Goal: Task Accomplishment & Management: Use online tool/utility

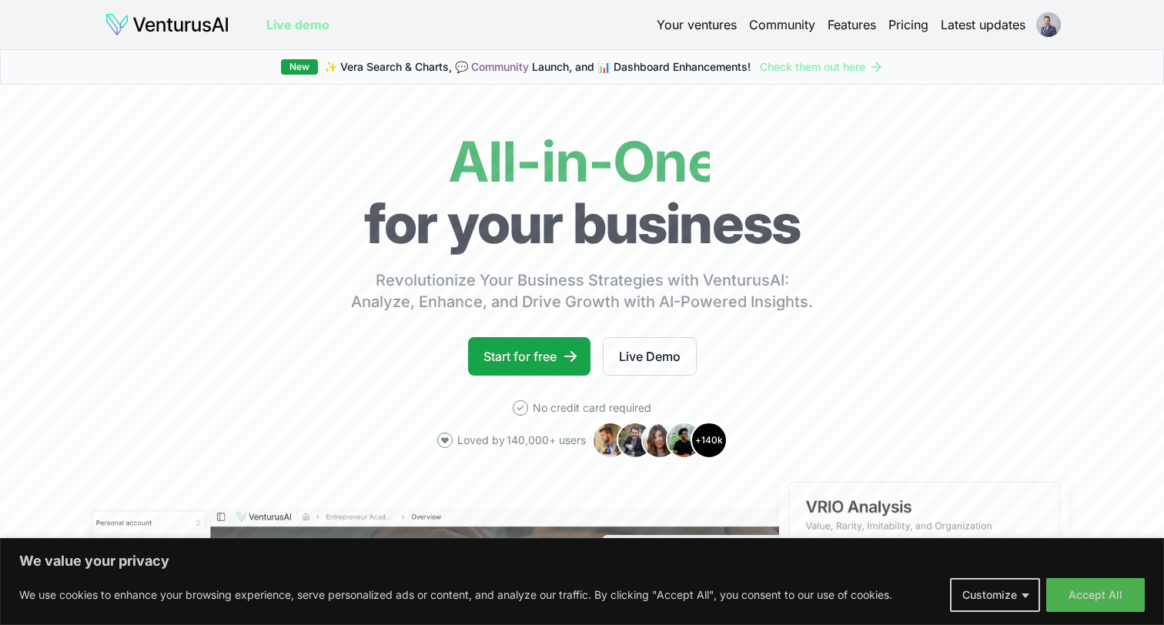
click at [1047, 25] on html "We value your privacy We use cookies to enhance your browsing experience, serve…" at bounding box center [582, 312] width 1164 height 625
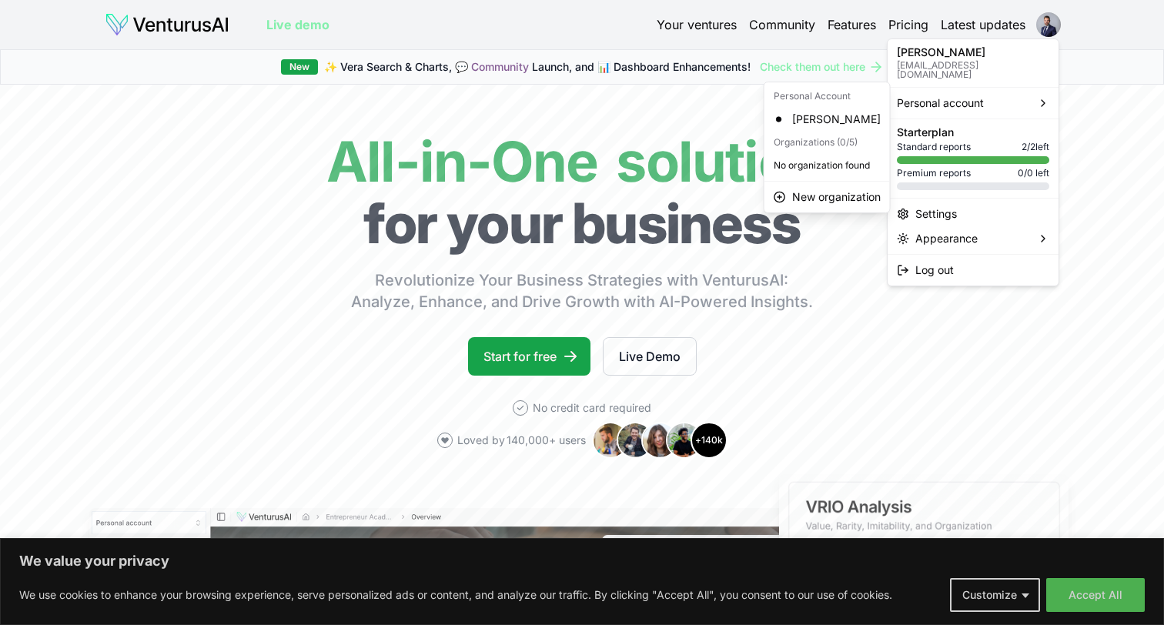
click at [710, 25] on html "We value your privacy We use cookies to enhance your browsing experience, serve…" at bounding box center [582, 312] width 1164 height 625
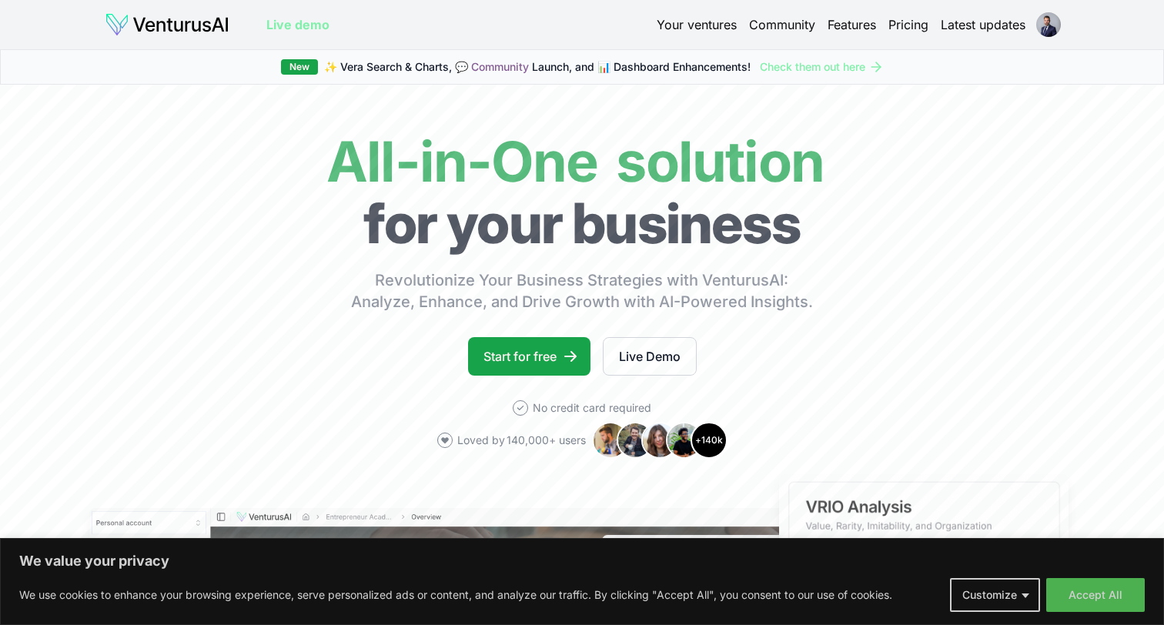
click at [710, 25] on link "Your ventures" at bounding box center [696, 24] width 80 height 18
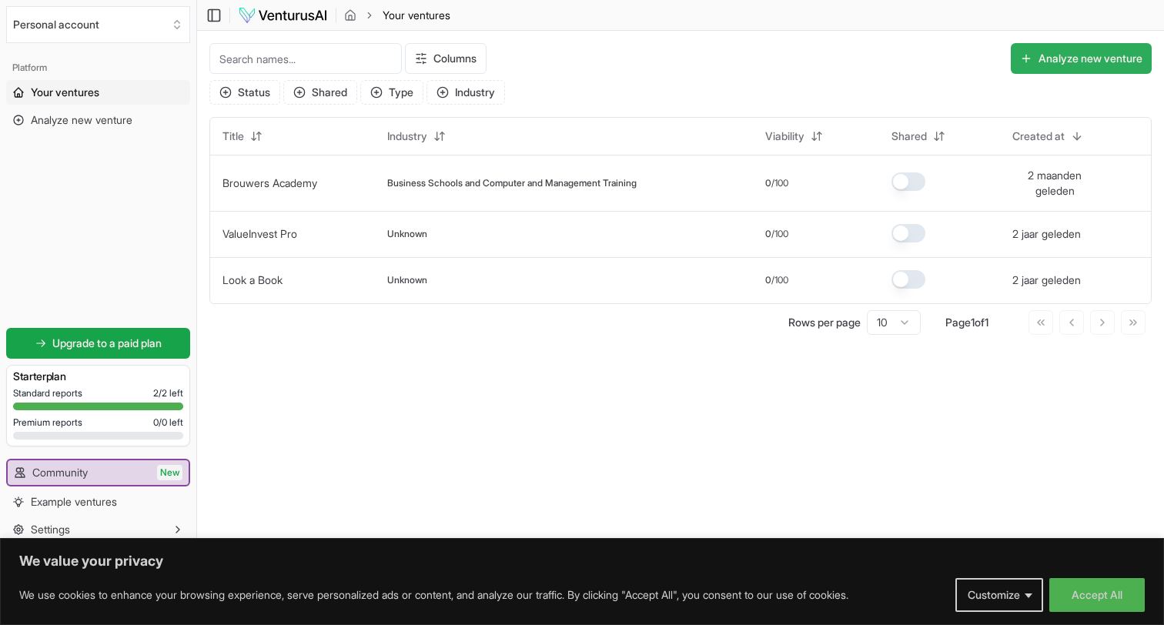
click at [1047, 58] on button "Analyze new venture" at bounding box center [1080, 58] width 141 height 31
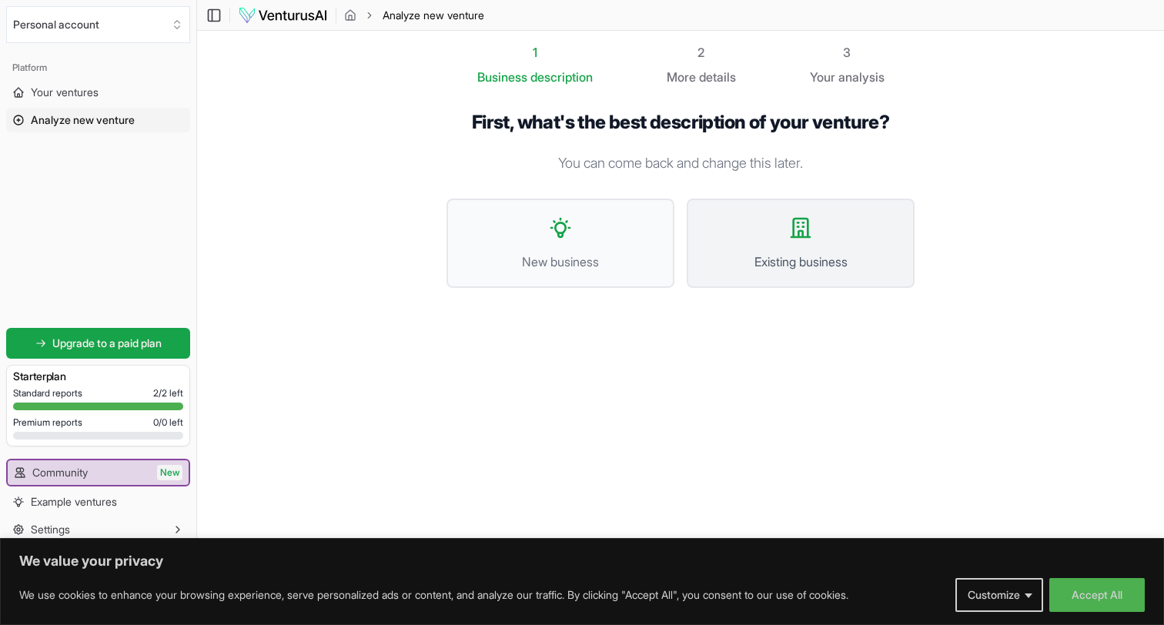
click at [760, 255] on span "Existing business" at bounding box center [800, 261] width 194 height 18
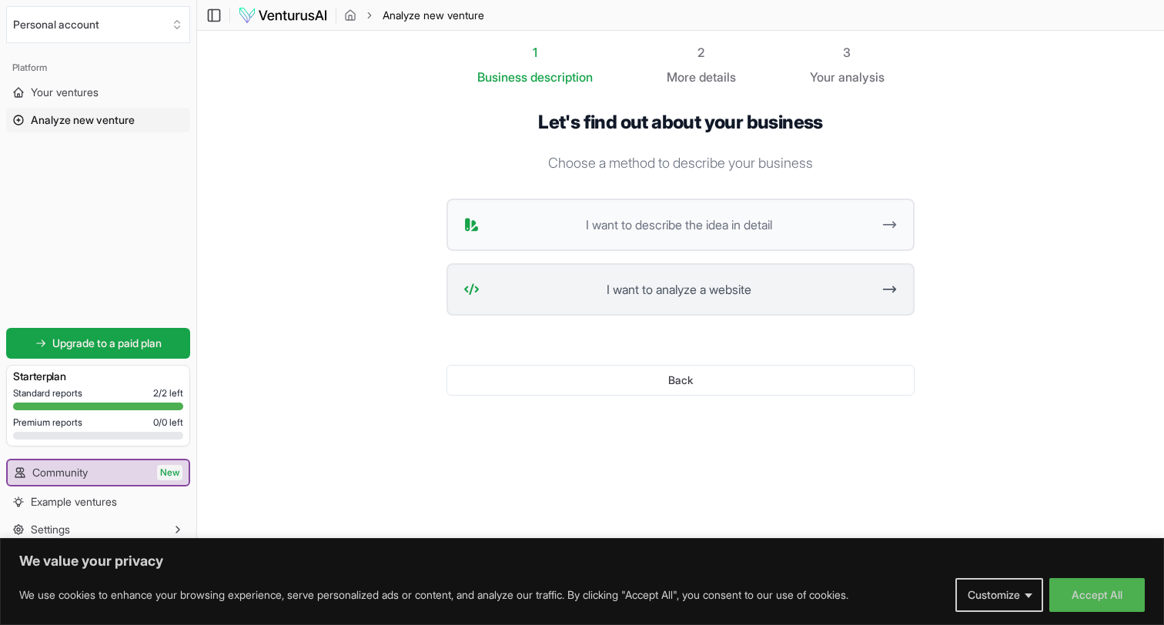
click at [673, 292] on span "I want to analyze a website" at bounding box center [679, 289] width 386 height 18
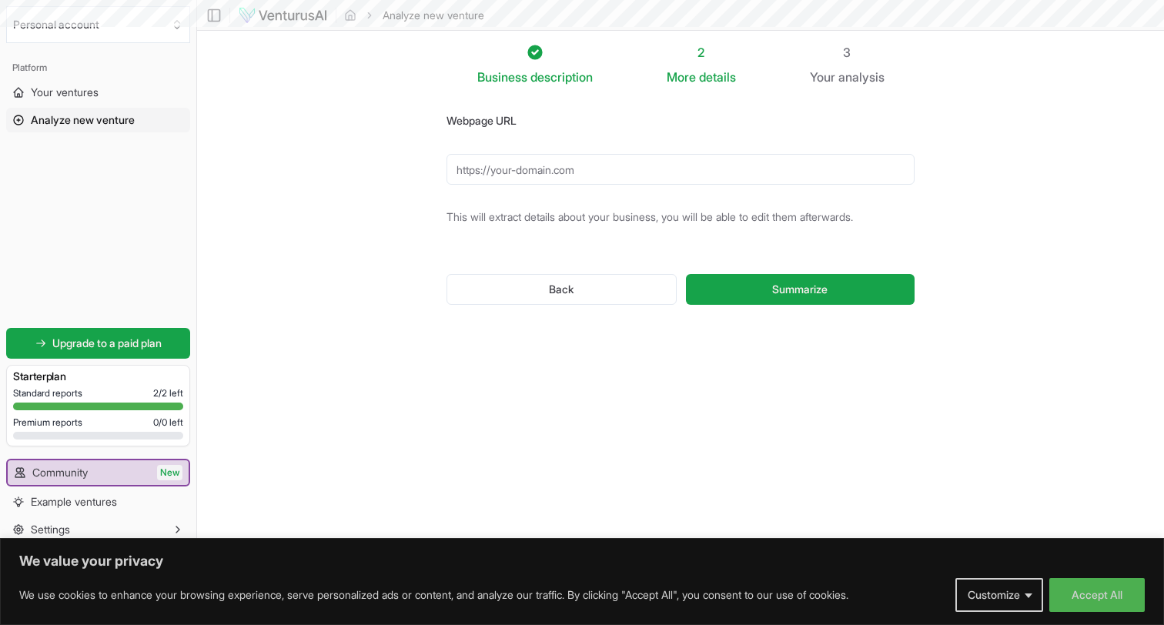
click at [653, 170] on input "Webpage URL" at bounding box center [680, 169] width 468 height 31
click at [554, 169] on input "Webpage URL" at bounding box center [680, 169] width 468 height 31
paste input "[URL][DOMAIN_NAME]"
type input "[URL][DOMAIN_NAME]"
click at [751, 286] on button "Summarize" at bounding box center [800, 289] width 229 height 31
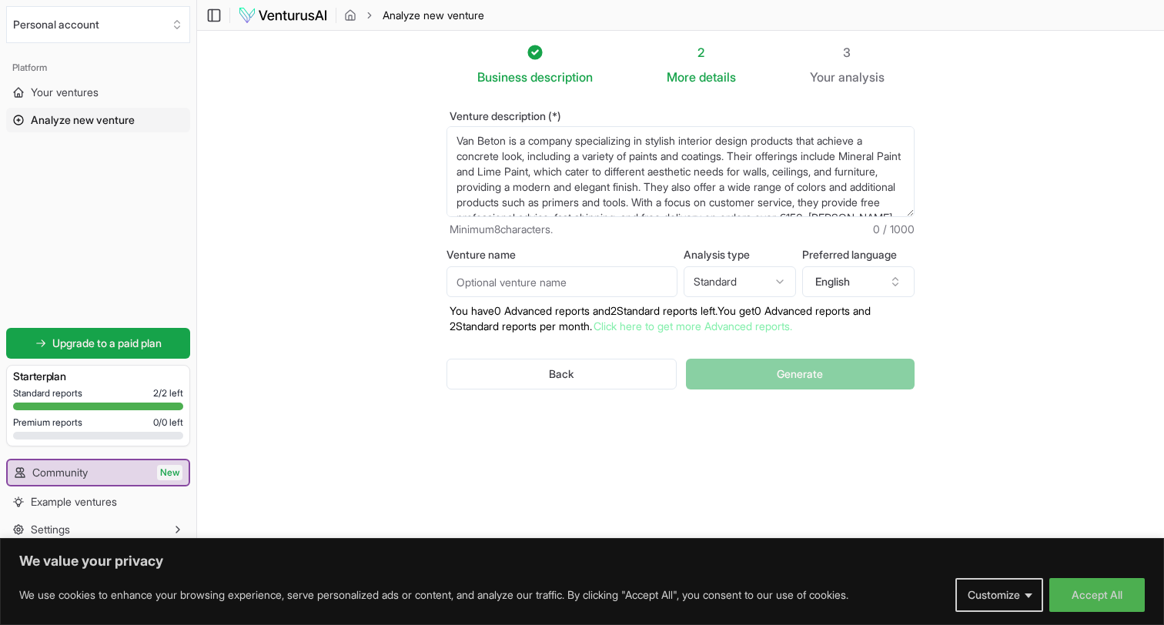
click at [550, 290] on input "Venture name" at bounding box center [561, 281] width 231 height 31
type input "[PERSON_NAME]"
click at [748, 310] on p "You have 0 Advanced reports and 2 Standard reports left. Y ou get 0 Advanced re…" at bounding box center [680, 318] width 468 height 31
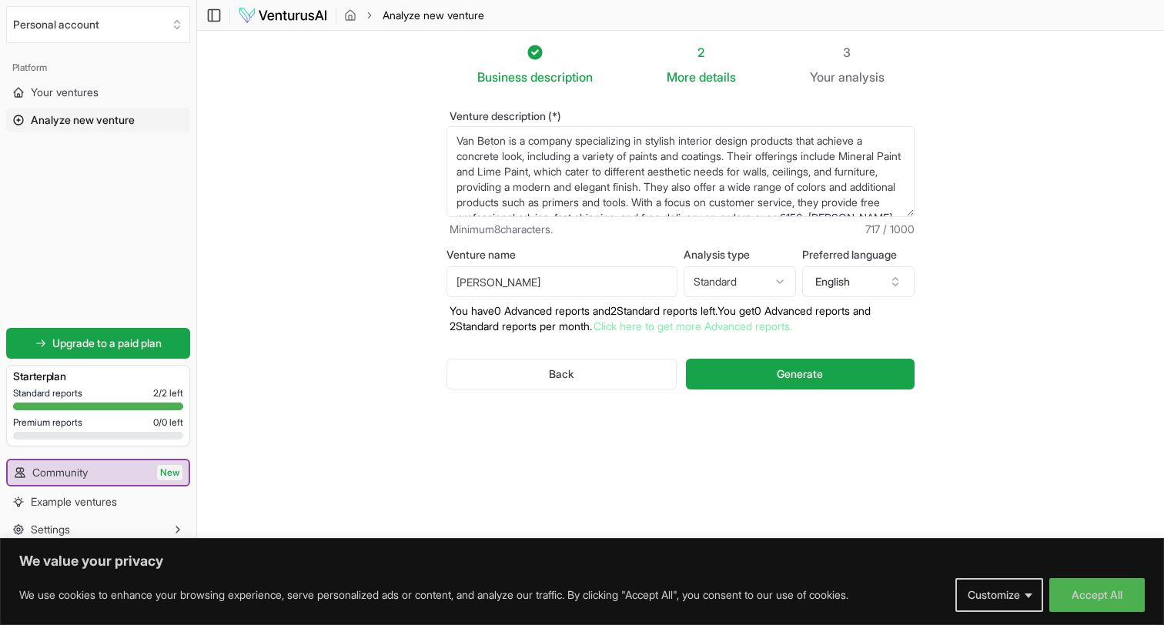
click at [749, 296] on html "We value your privacy We use cookies to enhance your browsing experience, serve…" at bounding box center [582, 312] width 1164 height 625
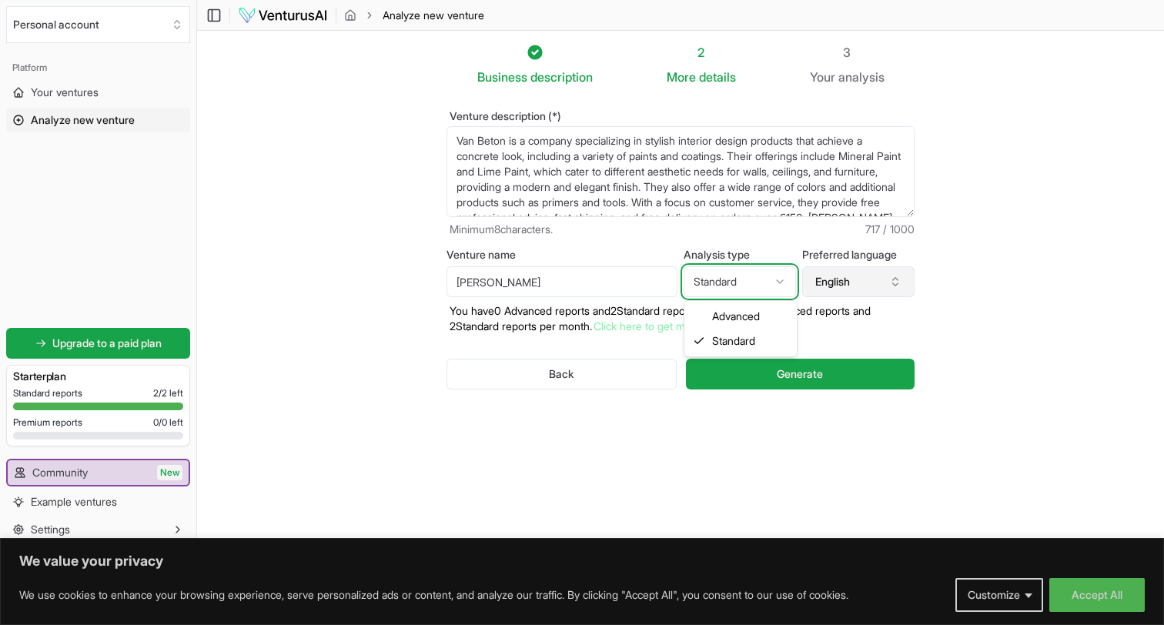
click at [827, 284] on html "We value your privacy We use cookies to enhance your browsing experience, serve…" at bounding box center [582, 312] width 1164 height 625
click at [829, 284] on button "English" at bounding box center [858, 281] width 112 height 31
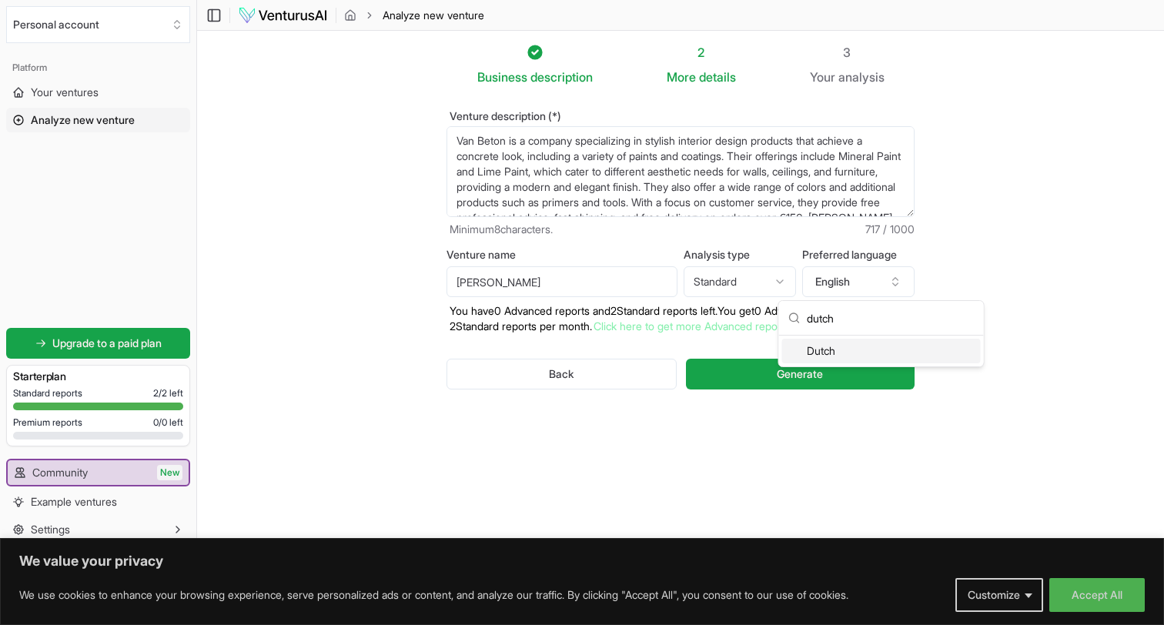
type input "dutch"
click at [863, 351] on div "Dutch" at bounding box center [881, 351] width 199 height 25
click at [846, 349] on div "Back Generate" at bounding box center [680, 374] width 468 height 80
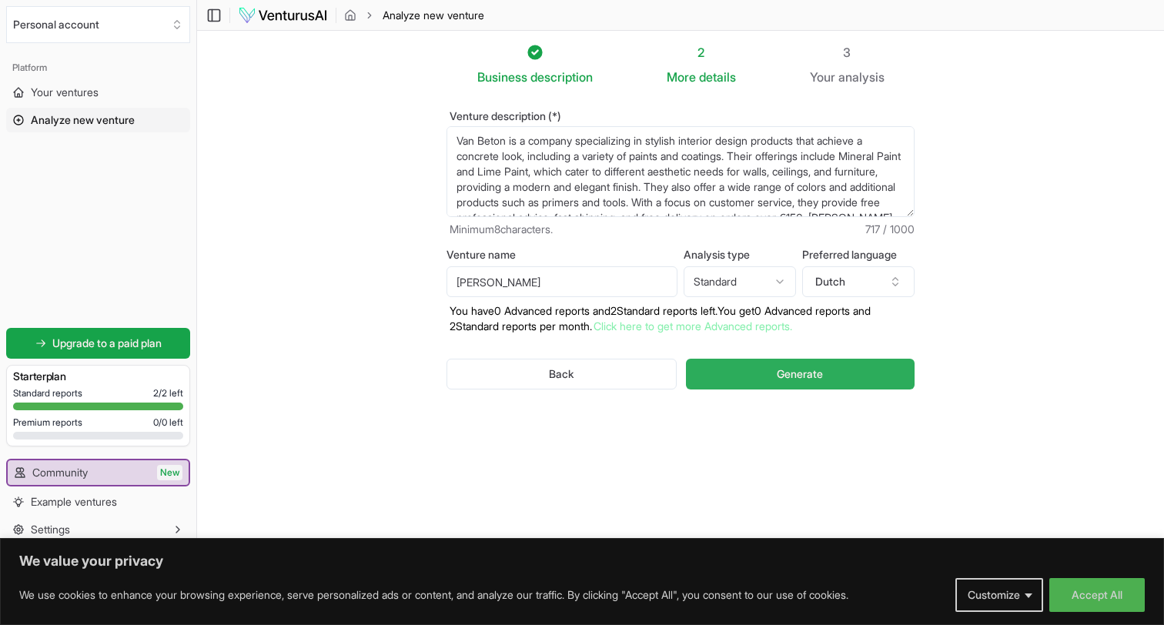
click at [791, 378] on span "Generate" at bounding box center [799, 373] width 46 height 15
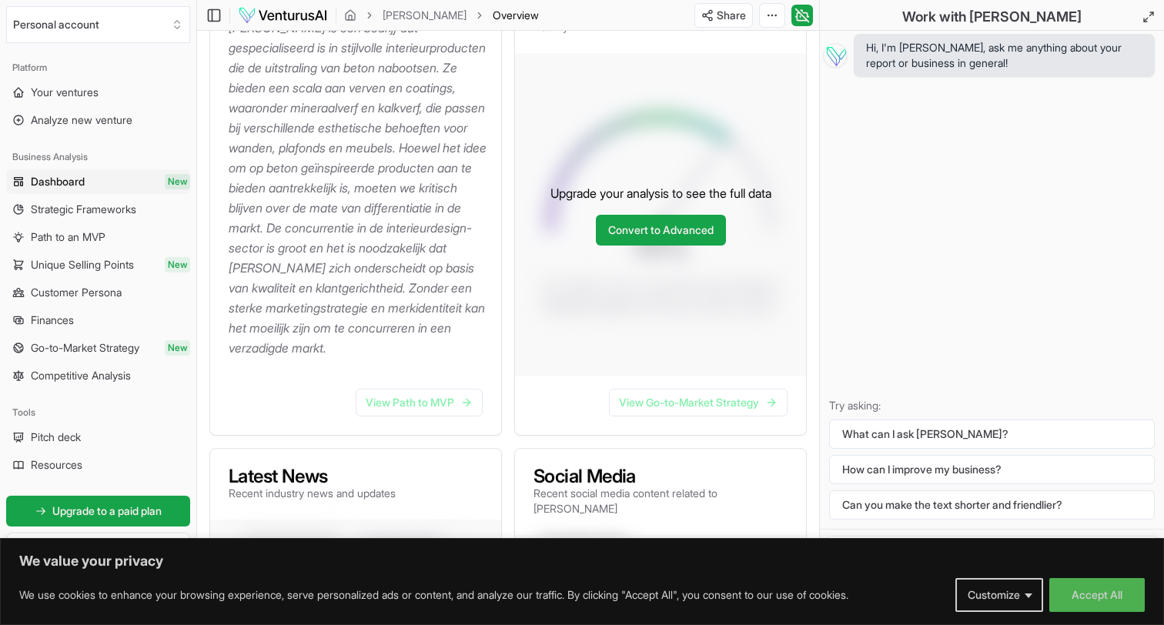
scroll to position [237, 0]
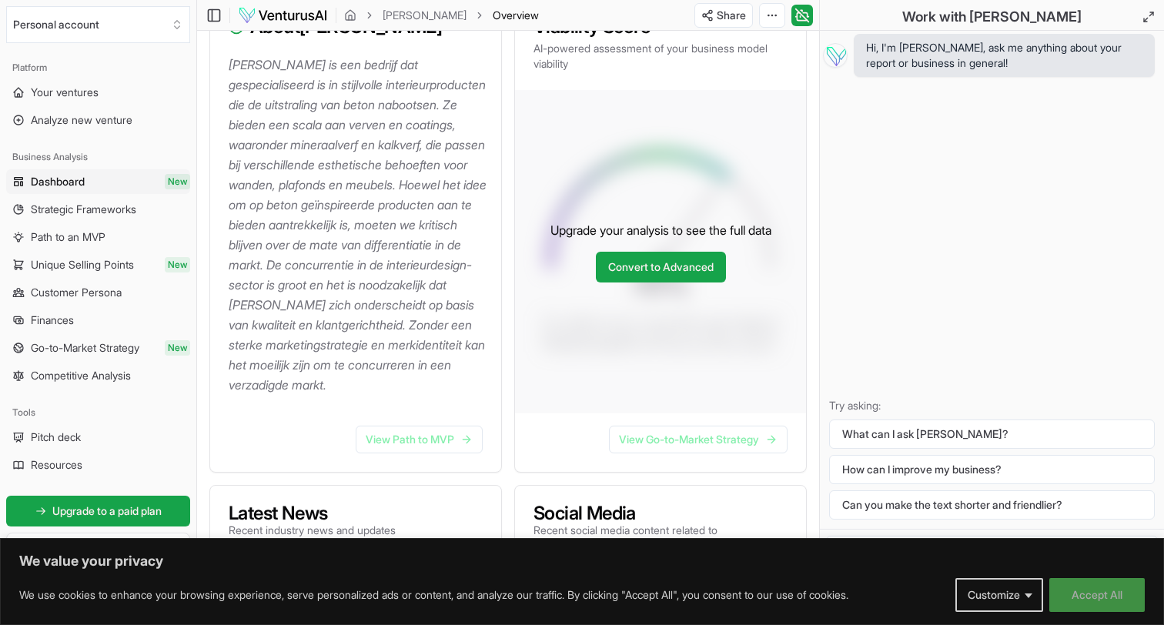
click at [1097, 609] on button "Accept All" at bounding box center [1096, 595] width 95 height 34
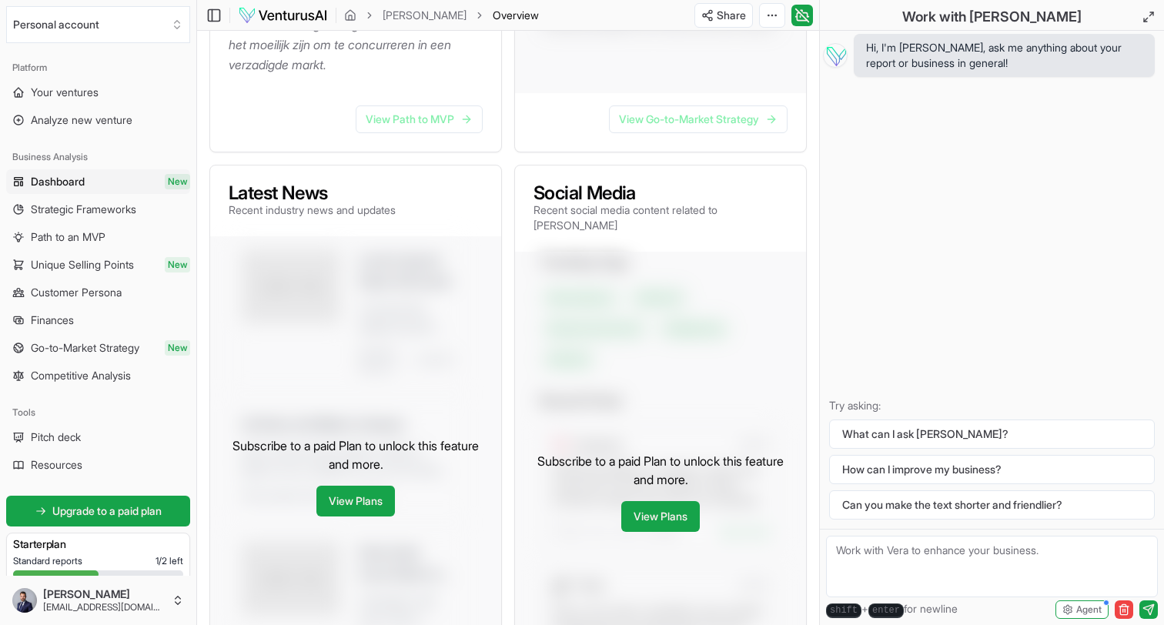
scroll to position [543, 0]
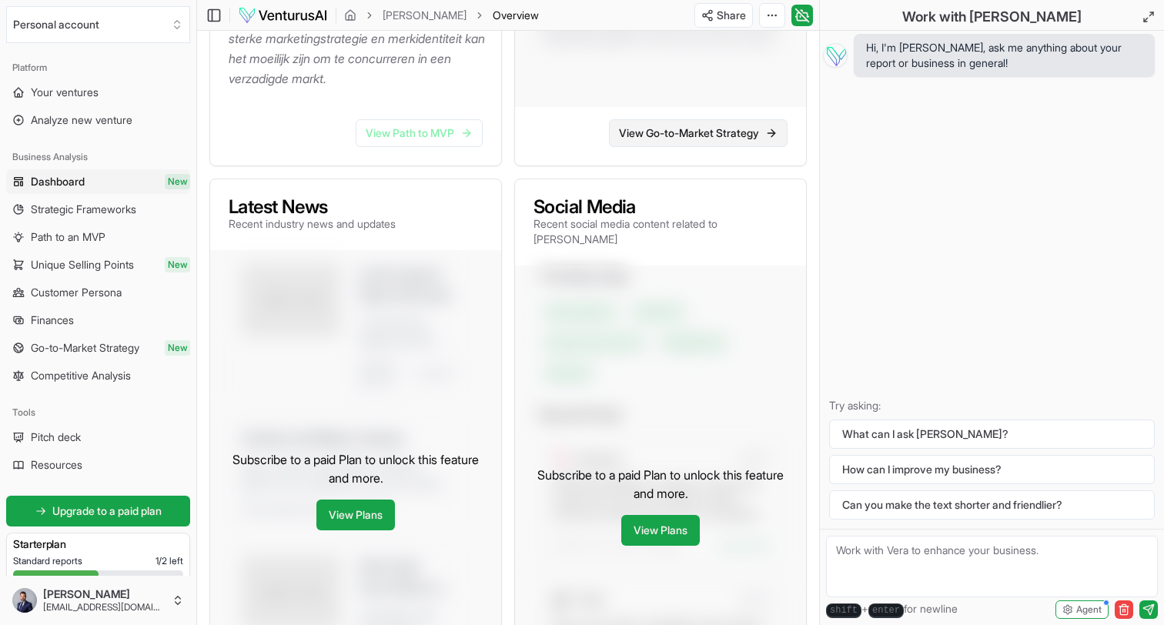
click at [653, 145] on link "View Go-to-Market Strategy" at bounding box center [698, 133] width 179 height 28
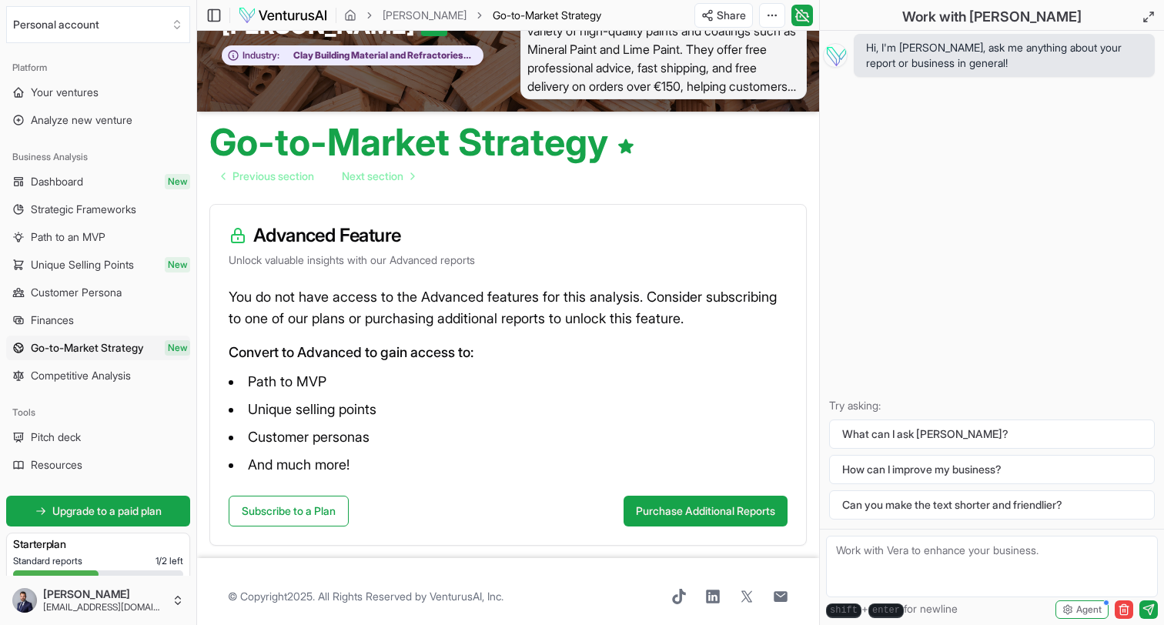
scroll to position [72, 0]
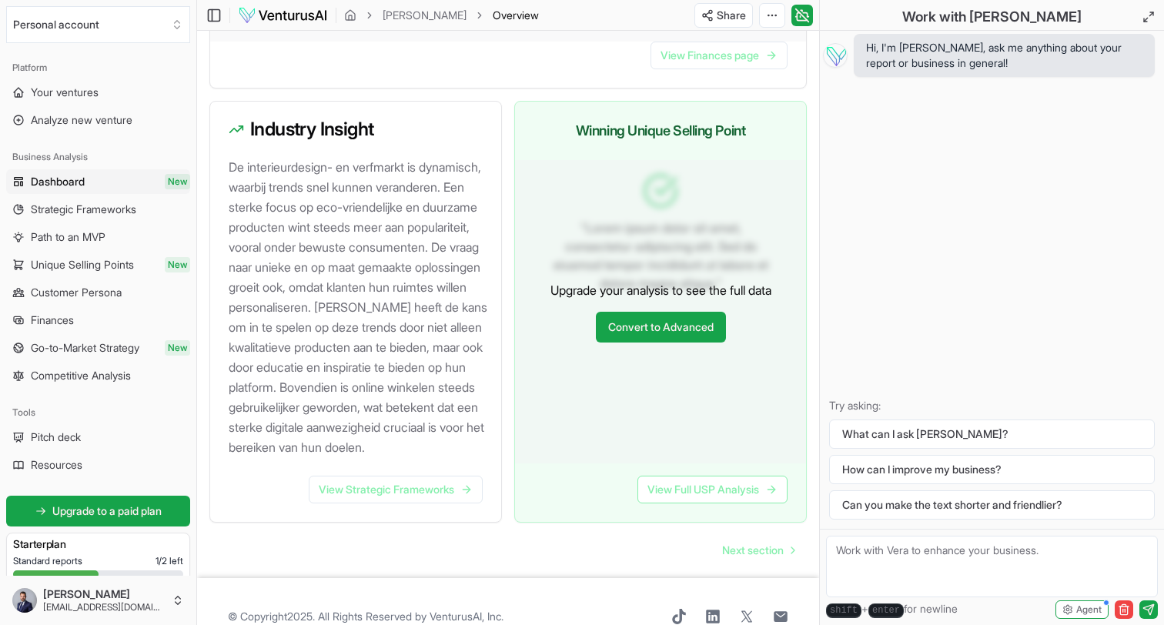
scroll to position [1598, 0]
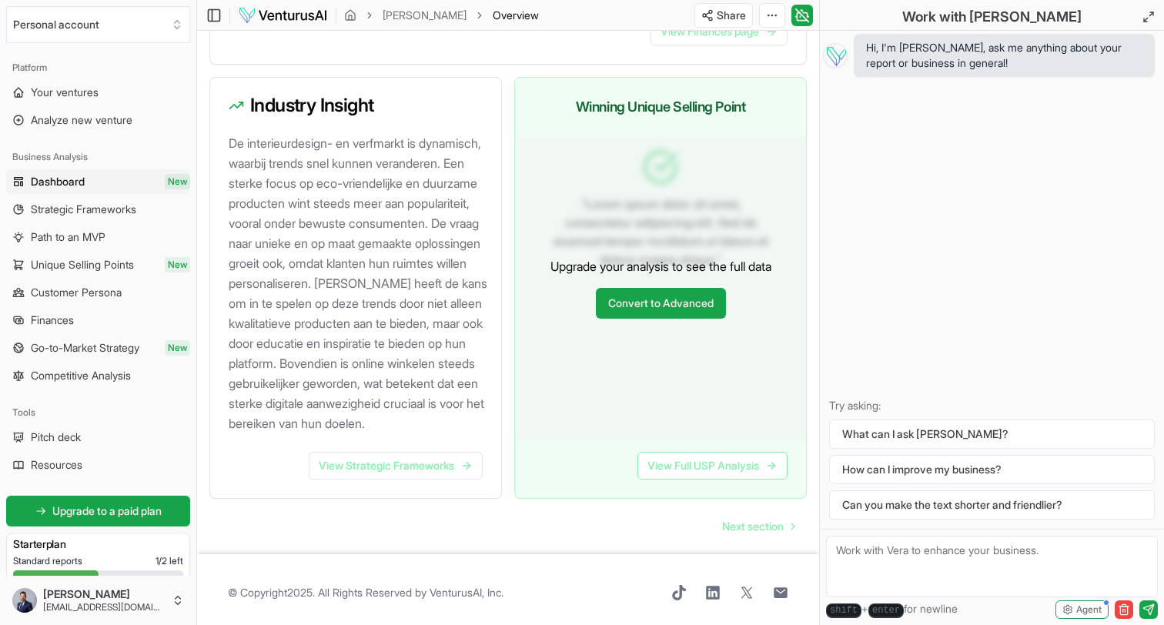
click at [420, 498] on div "View Strategic Frameworks" at bounding box center [355, 475] width 291 height 46
click at [420, 479] on link "View Strategic Frameworks" at bounding box center [396, 466] width 174 height 28
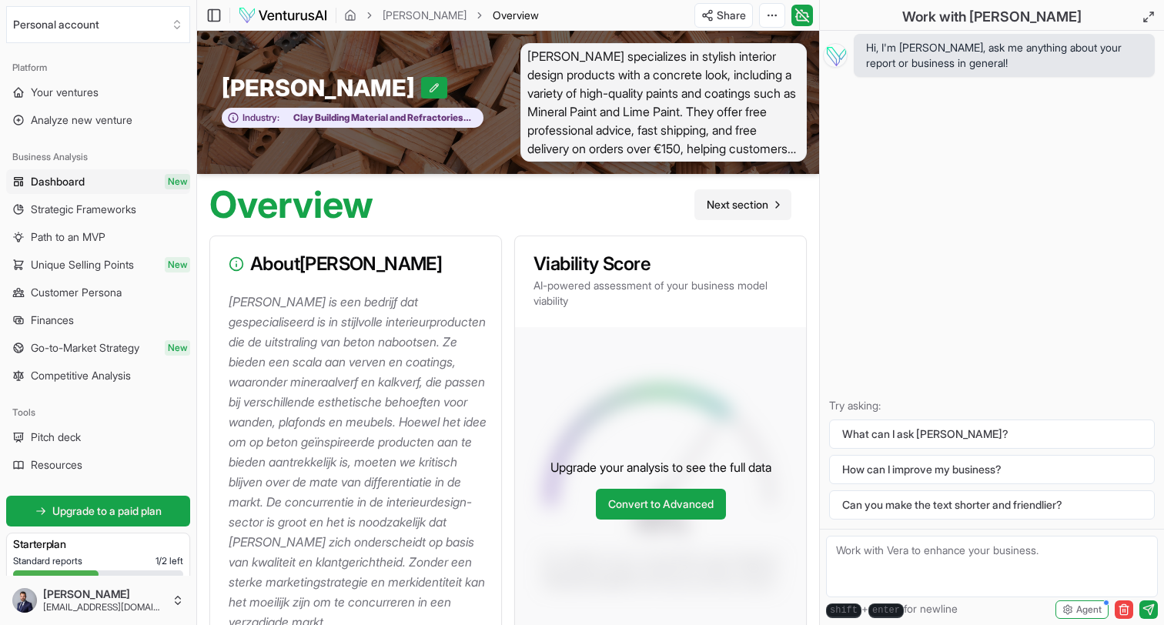
click at [754, 215] on link "Next section" at bounding box center [742, 204] width 97 height 31
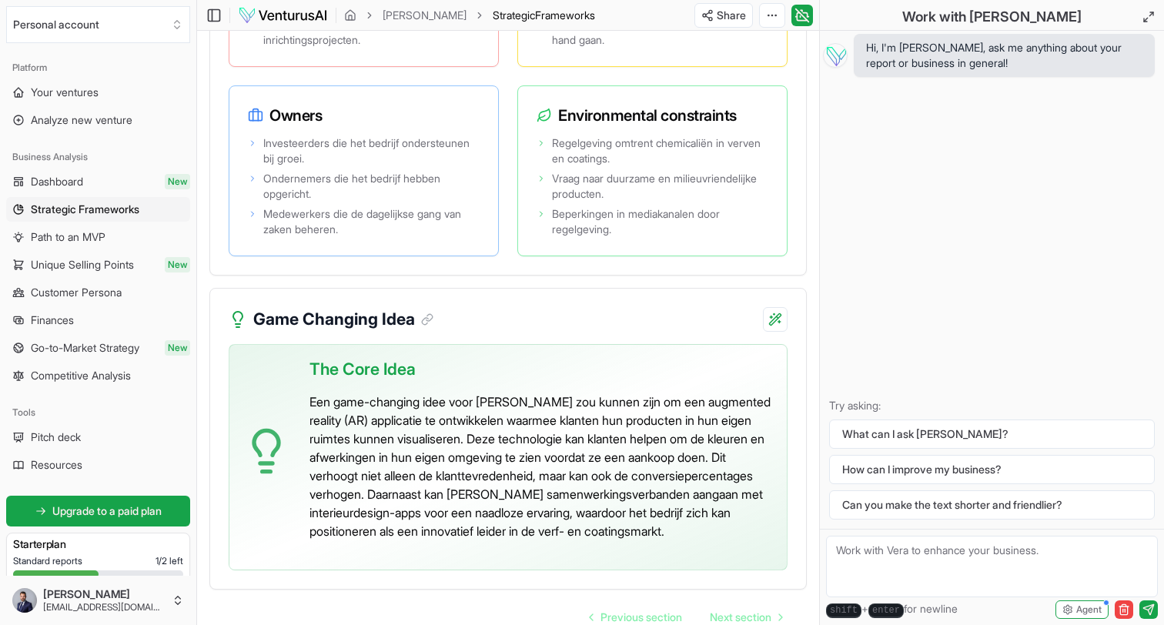
scroll to position [3791, 0]
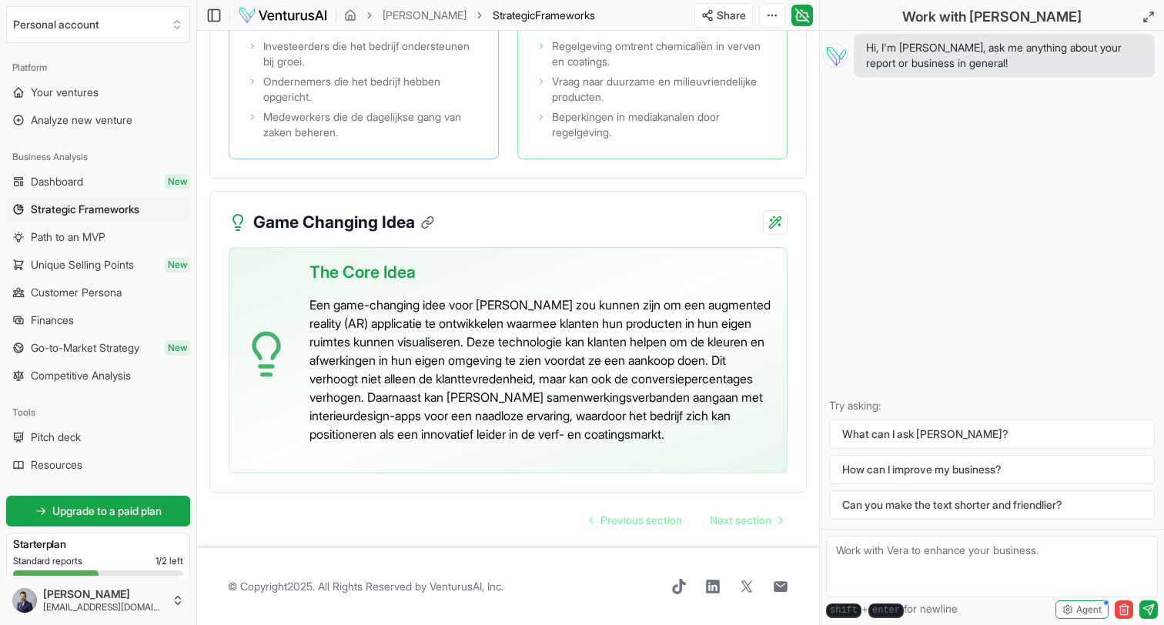
click at [434, 215] on icon at bounding box center [428, 222] width 14 height 14
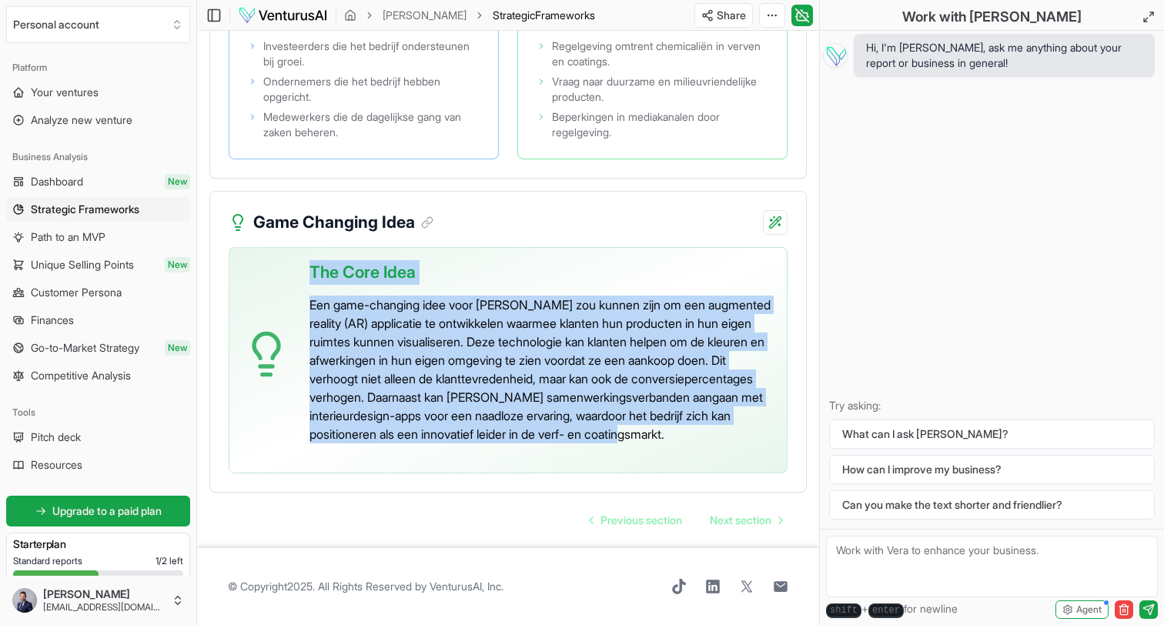
drag, startPoint x: 488, startPoint y: 429, endPoint x: 300, endPoint y: 241, distance: 266.1
click at [300, 247] on div "The Core Idea Een game-changing idee voor [PERSON_NAME] zou kunnen zijn om een …" at bounding box center [508, 360] width 559 height 226
copy div "The Core Idea Een game-changing idee voor [PERSON_NAME] zou kunnen zijn om een …"
